Goal: Task Accomplishment & Management: Use online tool/utility

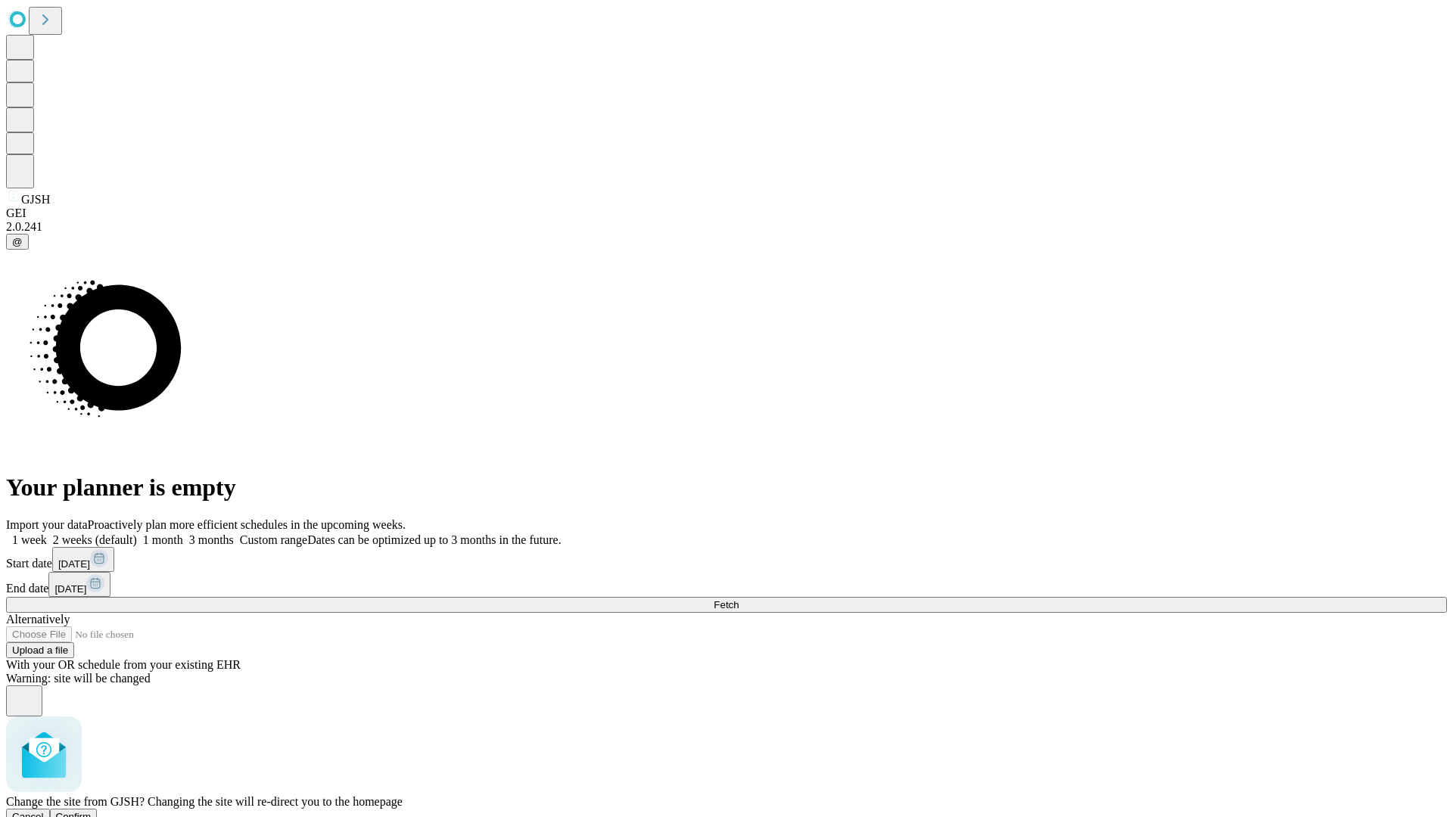
click at [92, 811] on span "Confirm" at bounding box center [74, 816] width 36 height 11
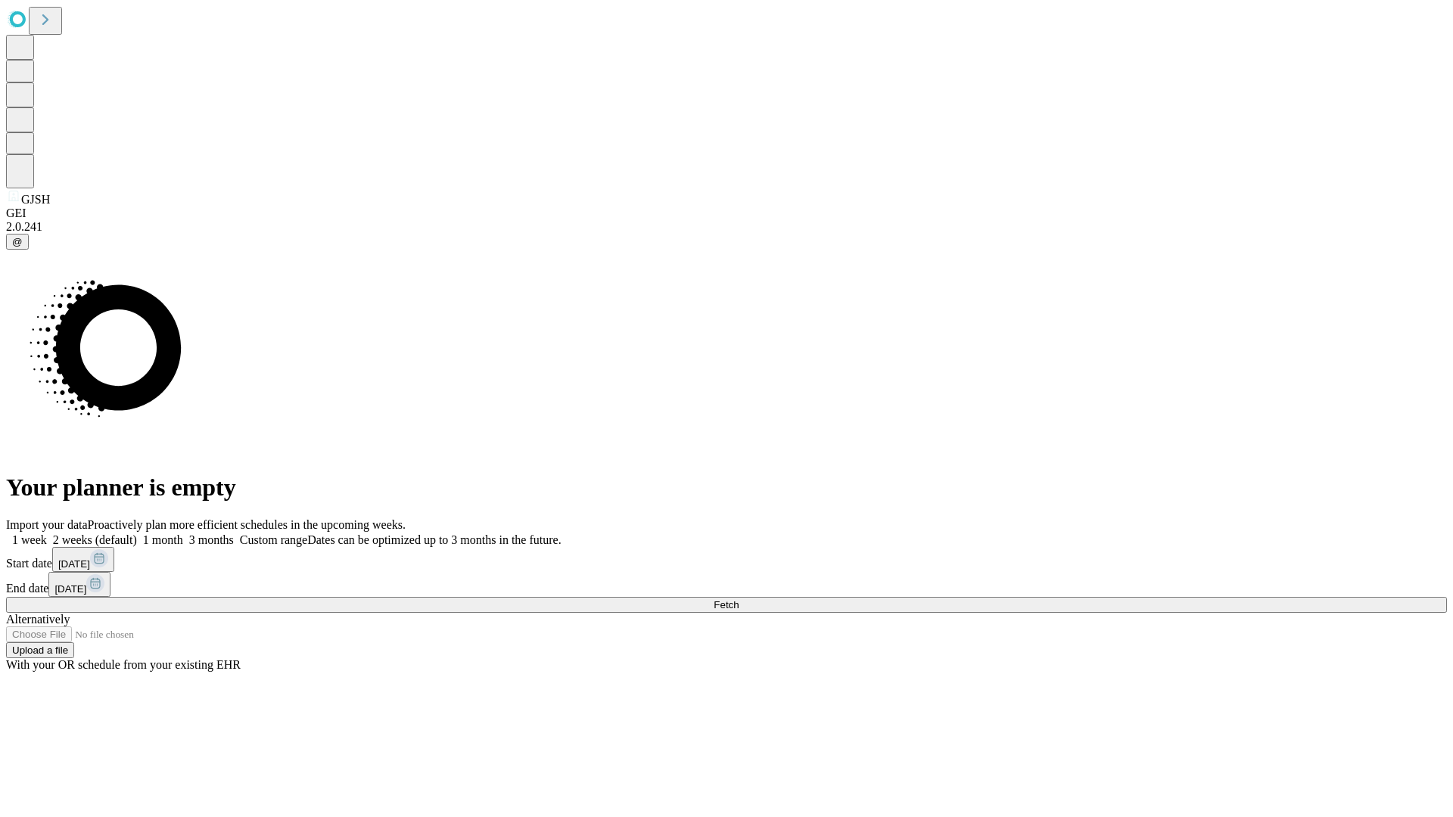
click at [183, 533] on label "1 month" at bounding box center [160, 539] width 46 height 13
click at [738, 599] on span "Fetch" at bounding box center [725, 604] width 25 height 11
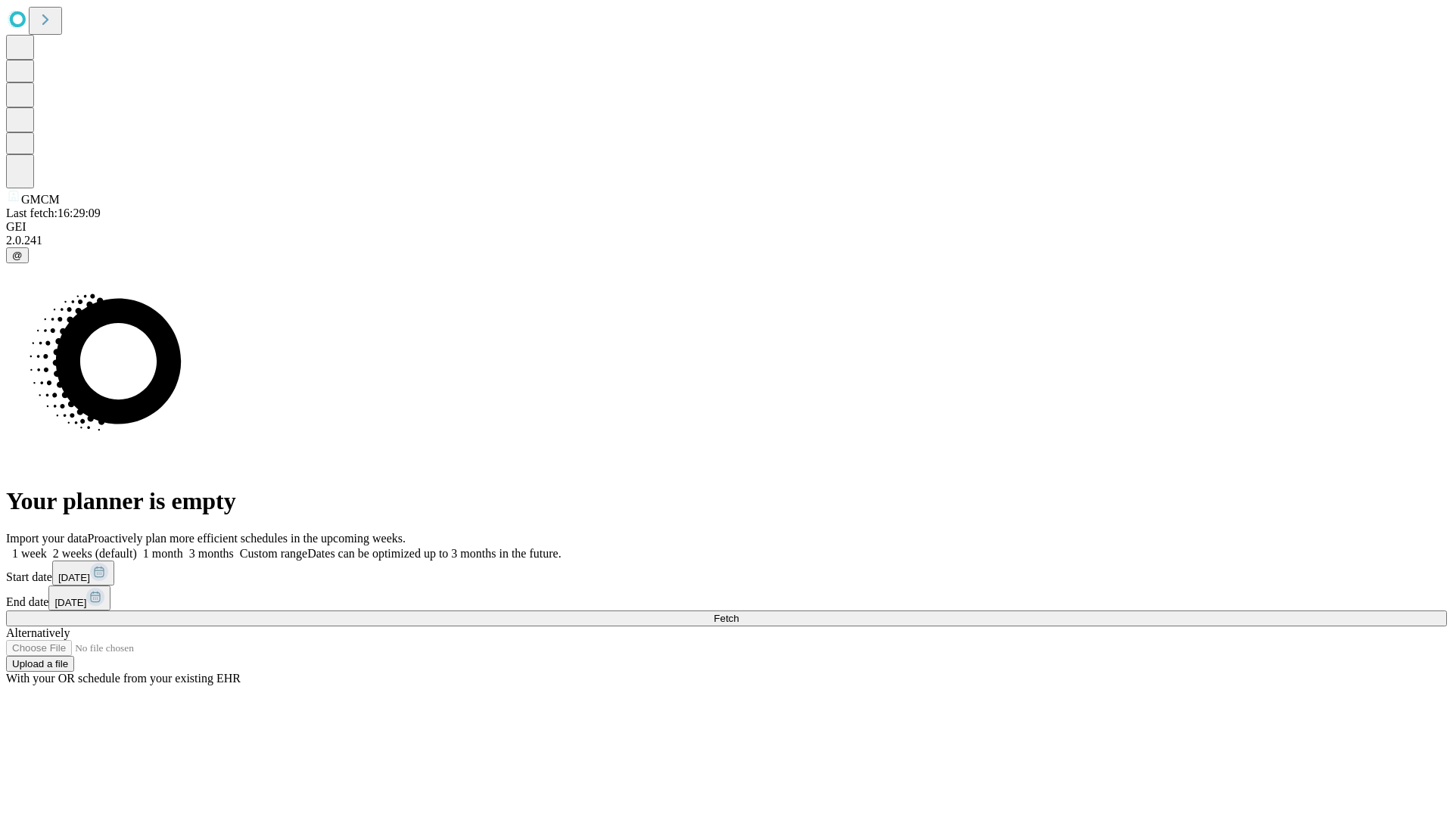
click at [183, 547] on label "1 month" at bounding box center [160, 553] width 46 height 13
click at [738, 613] on span "Fetch" at bounding box center [725, 618] width 25 height 11
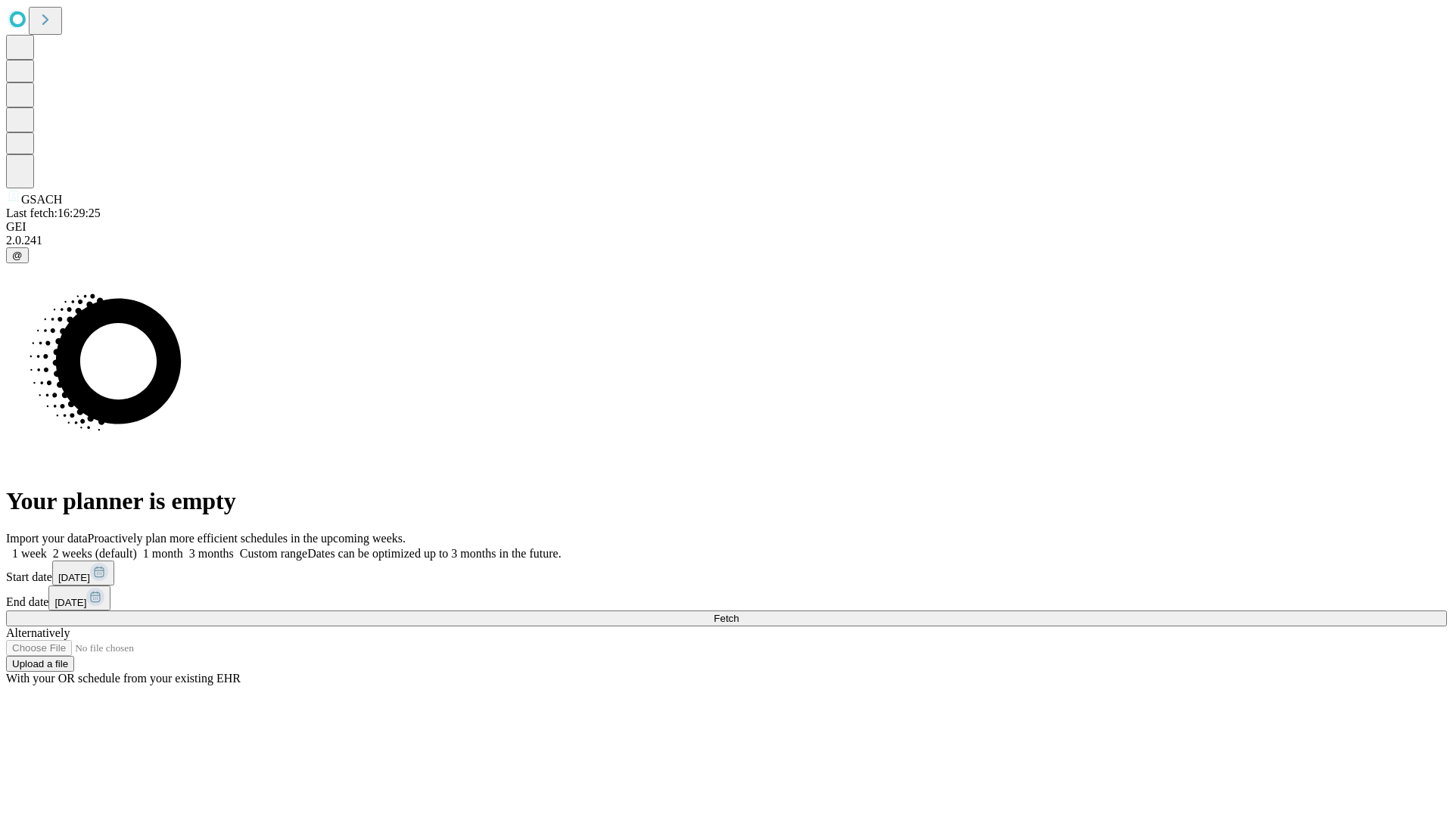
click at [738, 613] on span "Fetch" at bounding box center [725, 618] width 25 height 11
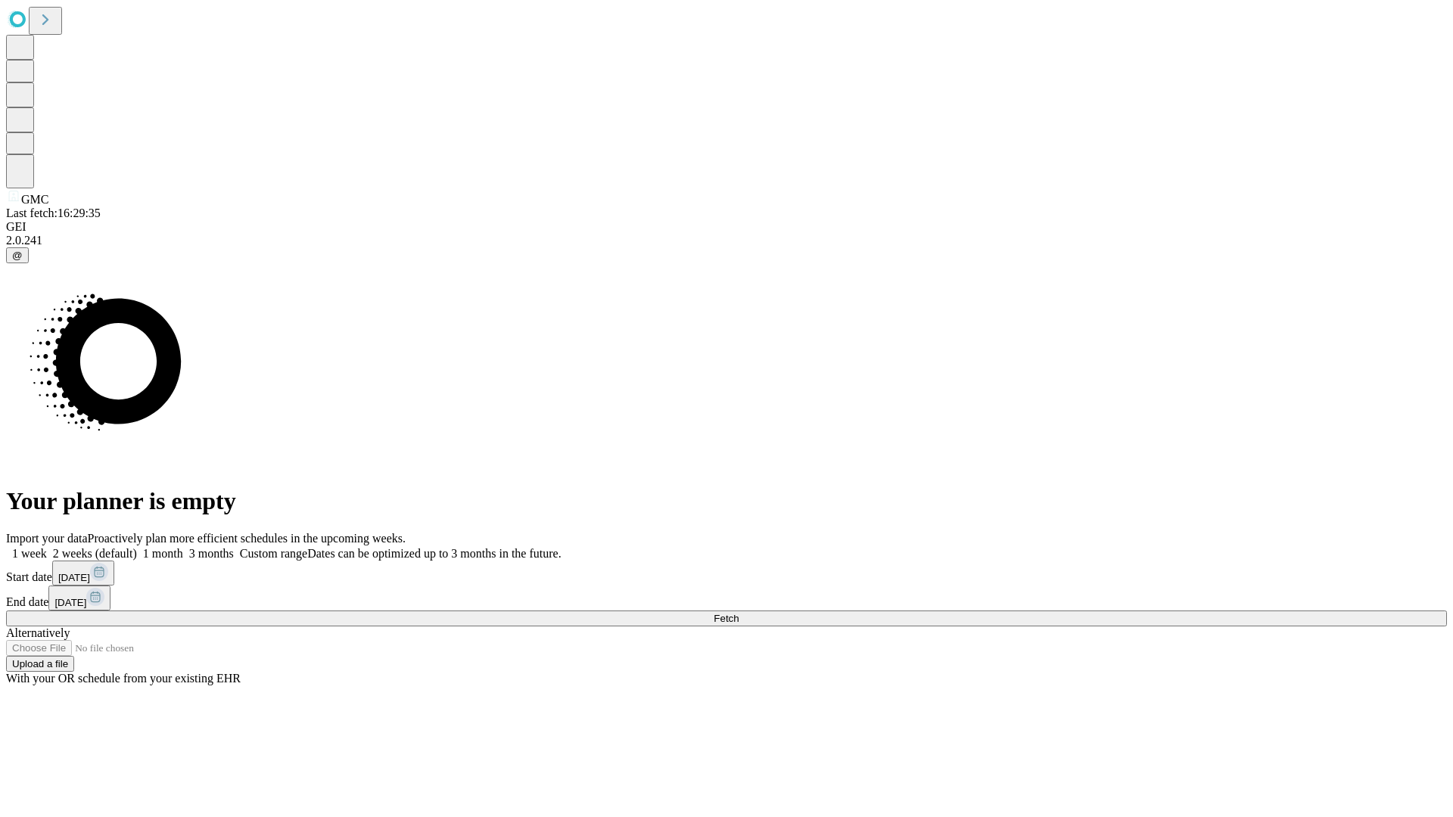
click at [183, 547] on label "1 month" at bounding box center [160, 553] width 46 height 13
click at [738, 613] on span "Fetch" at bounding box center [725, 618] width 25 height 11
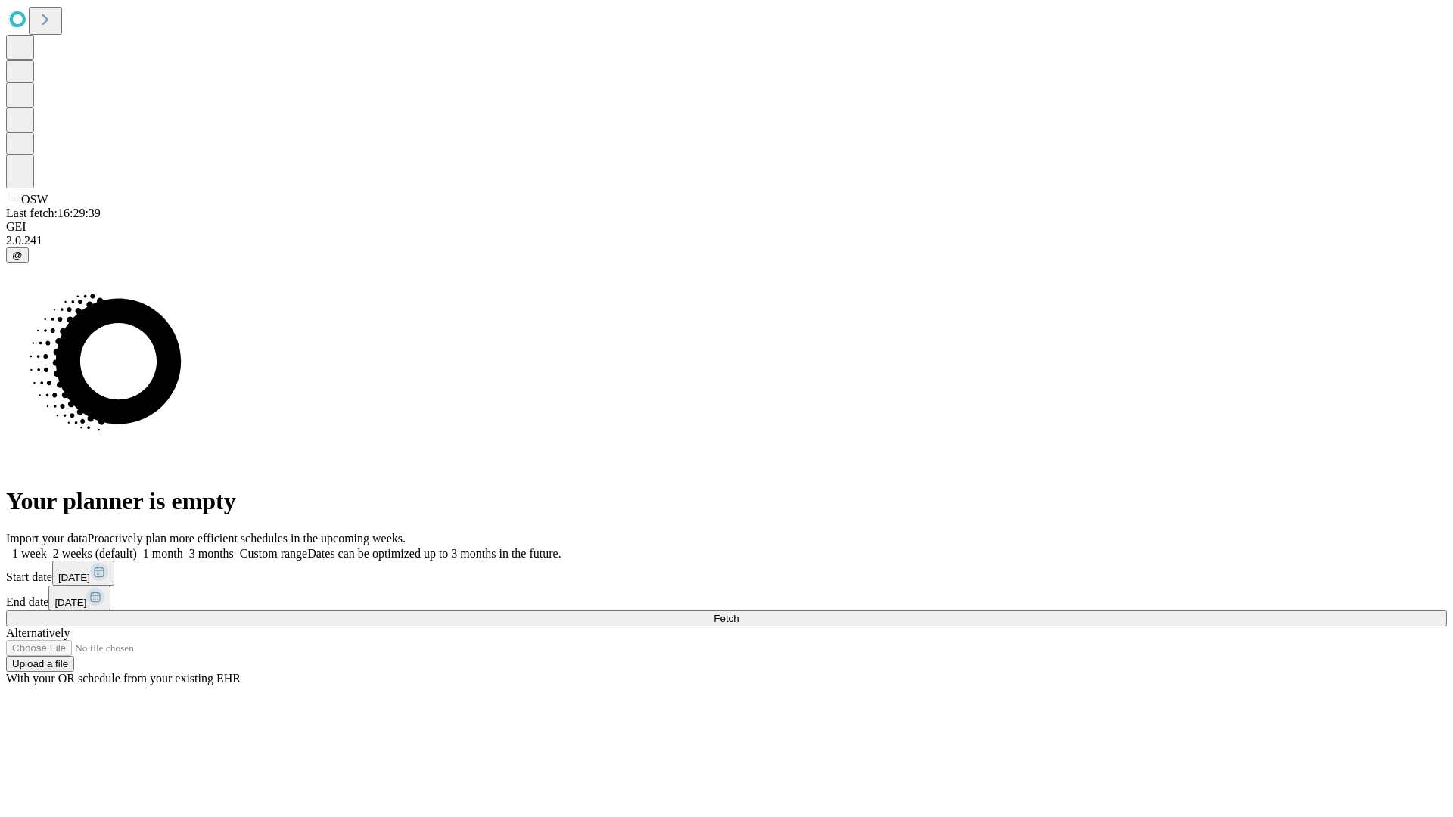
click at [183, 547] on label "1 month" at bounding box center [160, 553] width 46 height 13
click at [738, 613] on span "Fetch" at bounding box center [725, 618] width 25 height 11
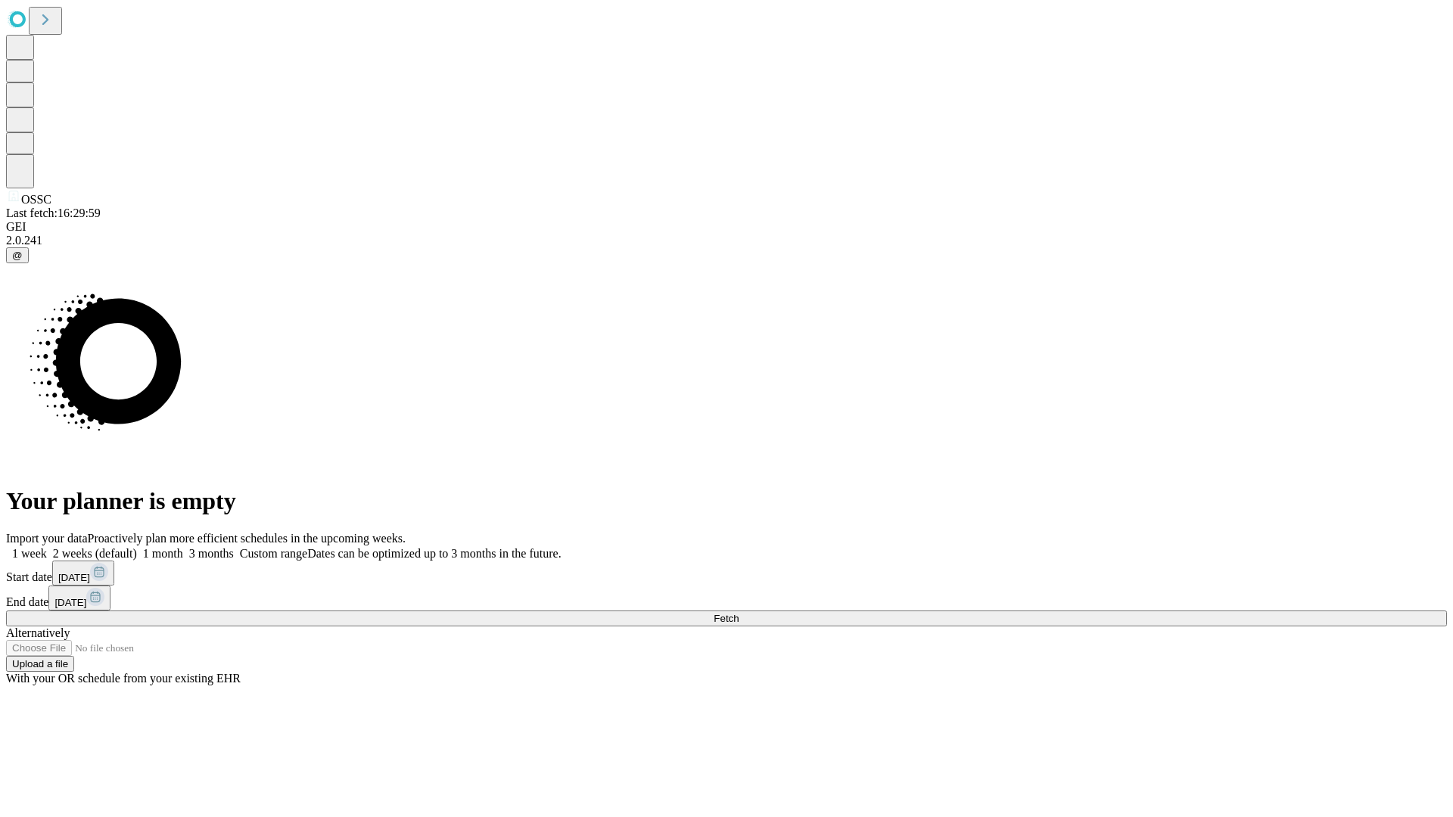
click at [738, 613] on span "Fetch" at bounding box center [725, 618] width 25 height 11
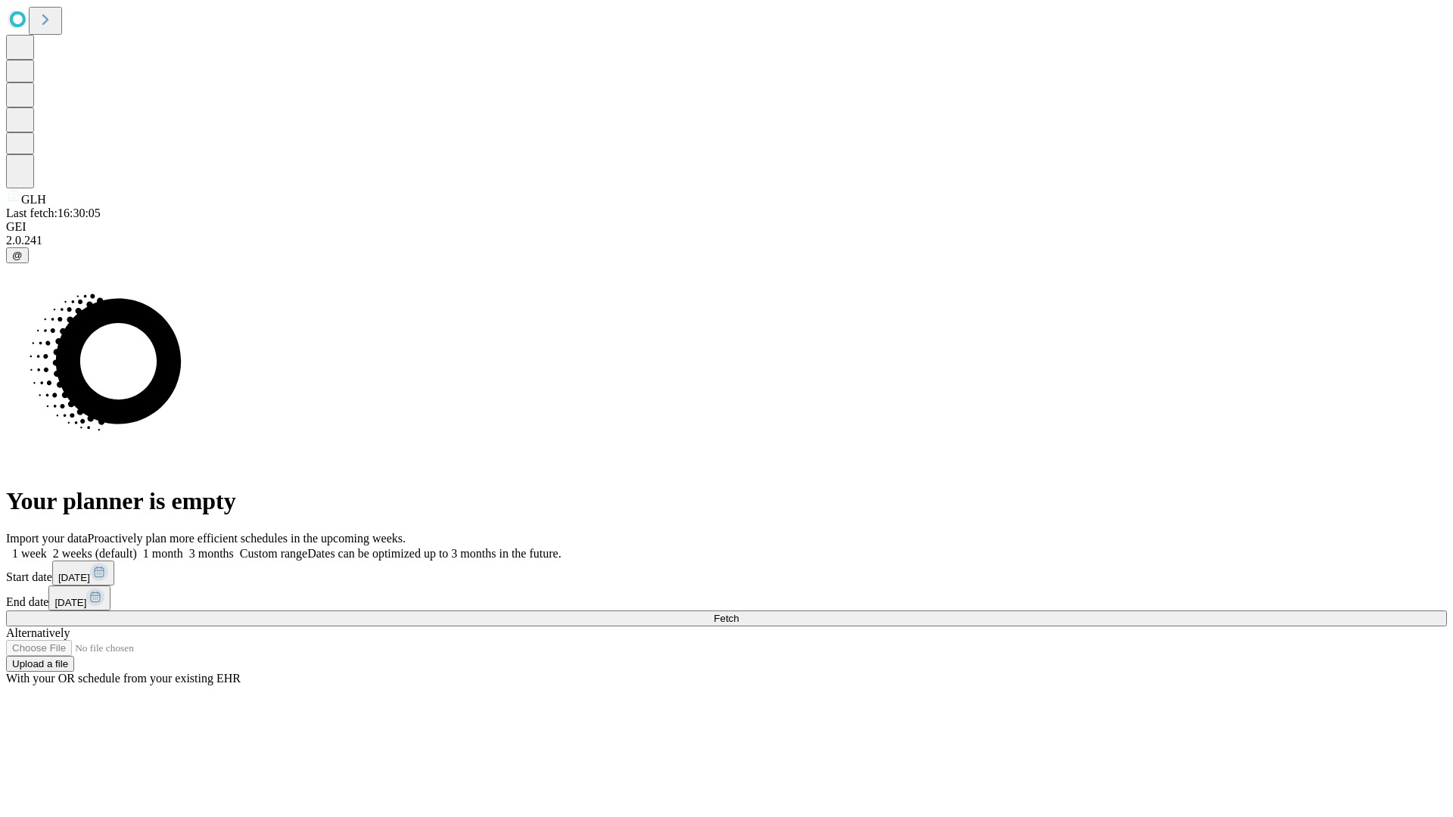
click at [183, 547] on label "1 month" at bounding box center [160, 553] width 46 height 13
click at [738, 613] on span "Fetch" at bounding box center [725, 618] width 25 height 11
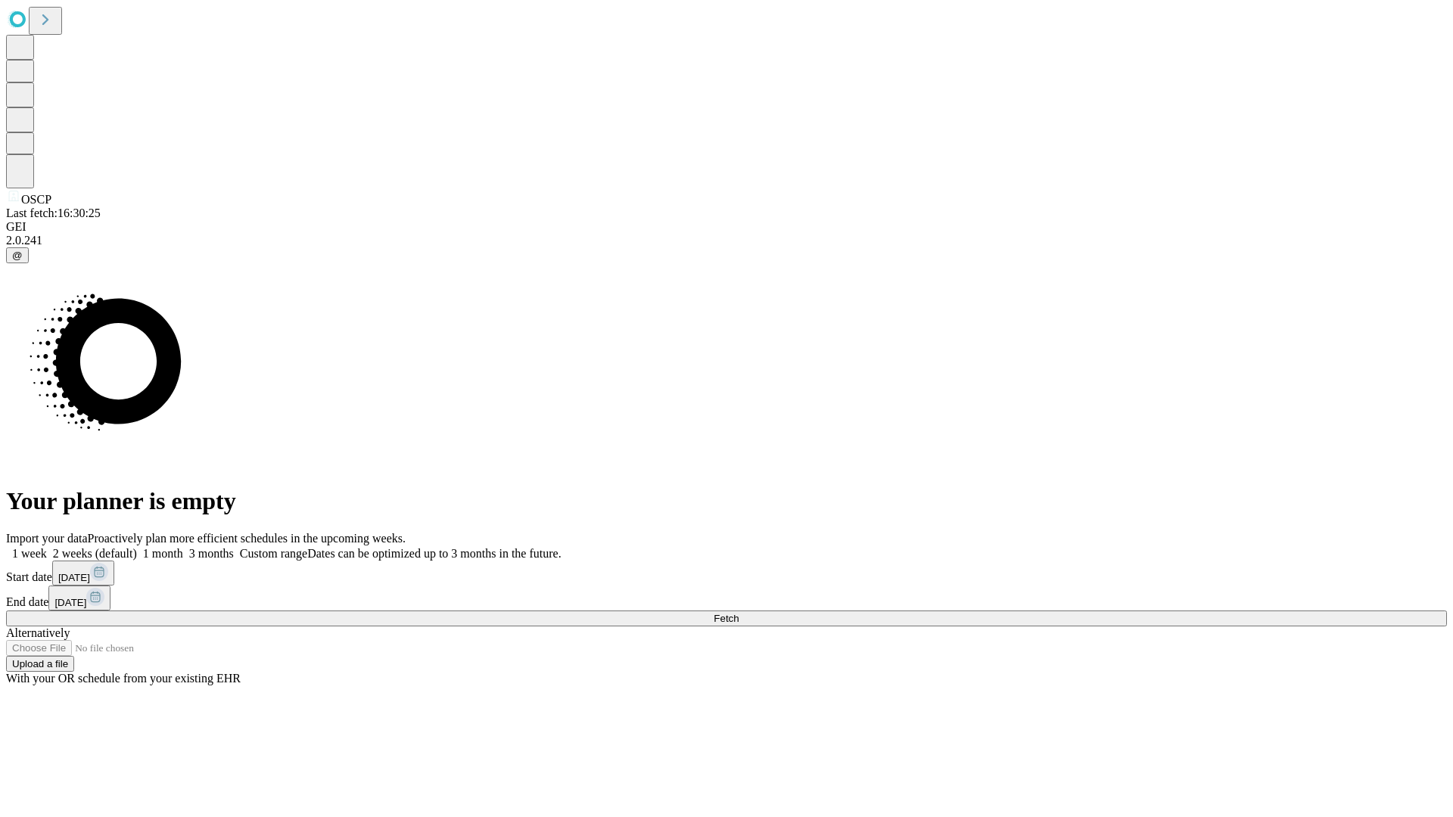
click at [183, 547] on label "1 month" at bounding box center [160, 553] width 46 height 13
click at [738, 613] on span "Fetch" at bounding box center [725, 618] width 25 height 11
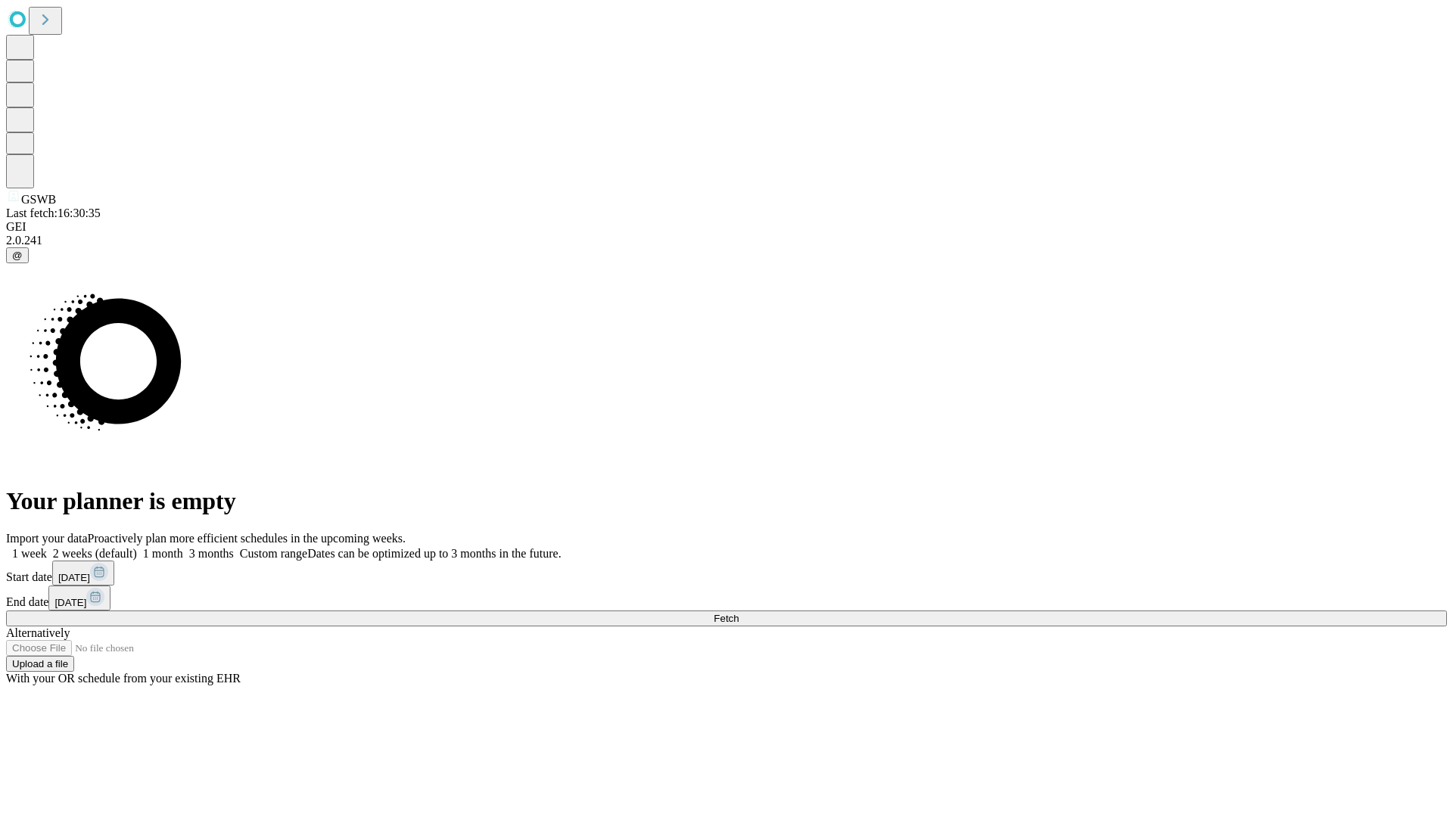
click at [183, 547] on label "1 month" at bounding box center [160, 553] width 46 height 13
click at [738, 613] on span "Fetch" at bounding box center [725, 618] width 25 height 11
